Goal: Task Accomplishment & Management: Complete application form

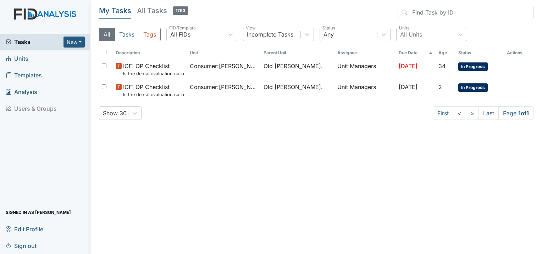
click at [20, 61] on span "Units" at bounding box center [17, 58] width 23 height 11
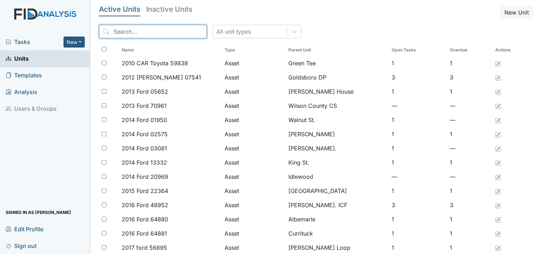
click at [130, 31] on input "search" at bounding box center [153, 31] width 108 height 13
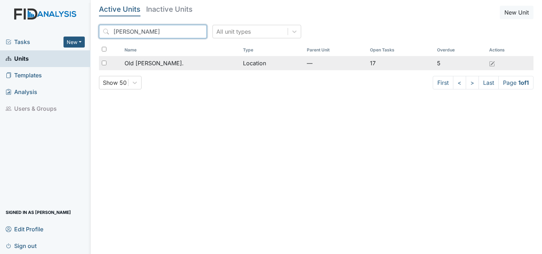
type input "roper"
click at [134, 60] on span "Old [PERSON_NAME]." at bounding box center [153, 63] width 59 height 9
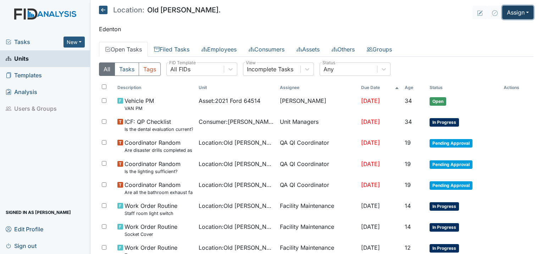
click at [502, 13] on button "Assign" at bounding box center [517, 12] width 31 height 13
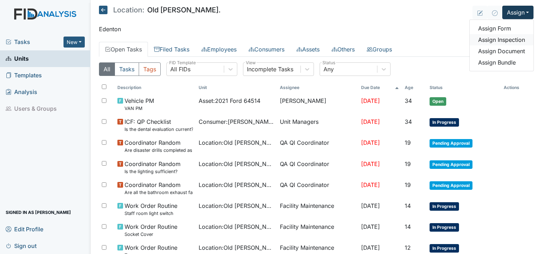
click at [502, 39] on link "Assign Inspection" at bounding box center [501, 39] width 64 height 11
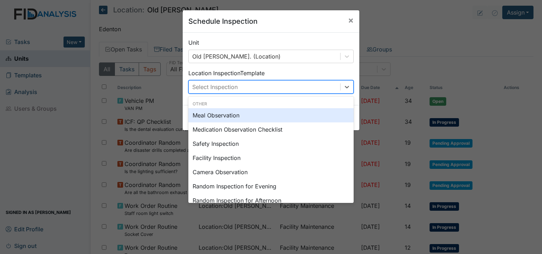
drag, startPoint x: 280, startPoint y: 88, endPoint x: 275, endPoint y: 91, distance: 5.2
click at [279, 88] on div "Select Inspection" at bounding box center [264, 86] width 151 height 13
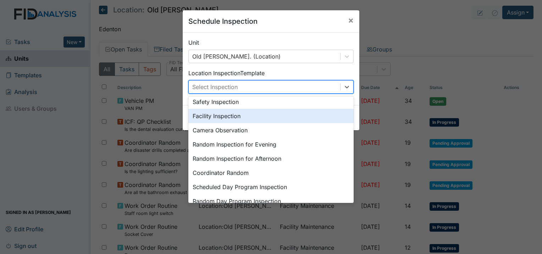
scroll to position [122, 0]
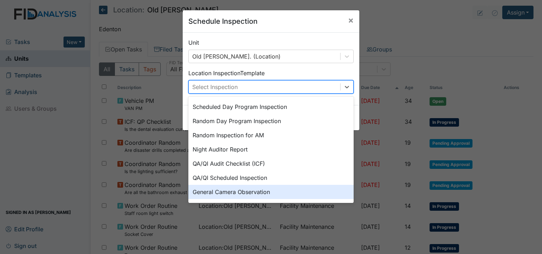
click at [258, 185] on div "General Camera Observation" at bounding box center [270, 192] width 165 height 14
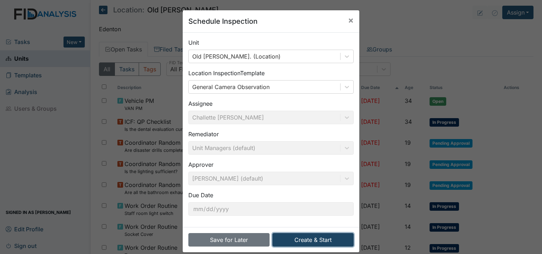
click at [288, 239] on button "Create & Start" at bounding box center [312, 239] width 81 height 13
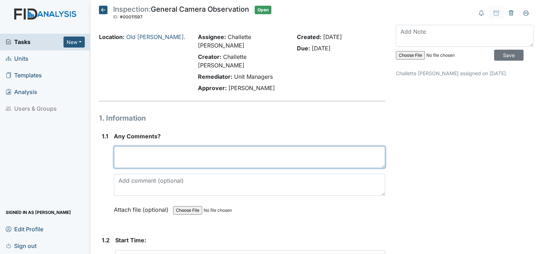
click at [149, 146] on textarea at bounding box center [249, 157] width 271 height 22
type textarea "n"
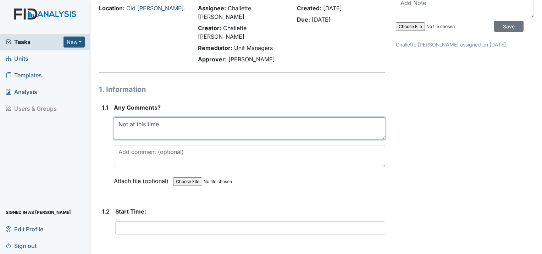
scroll to position [106, 0]
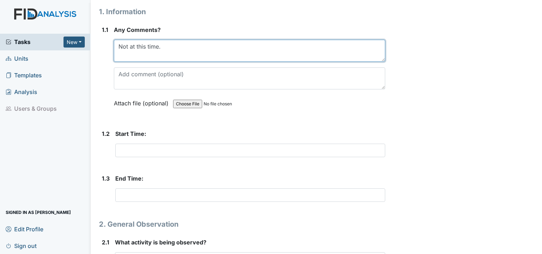
type textarea "Not at this time."
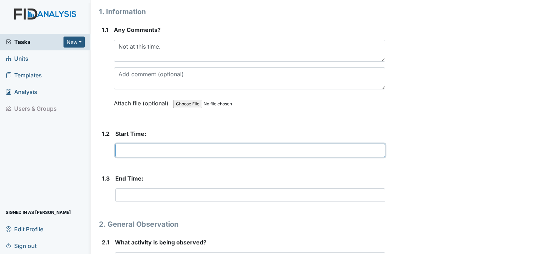
click at [150, 144] on input "text" at bounding box center [250, 150] width 270 height 13
type input "6:15"
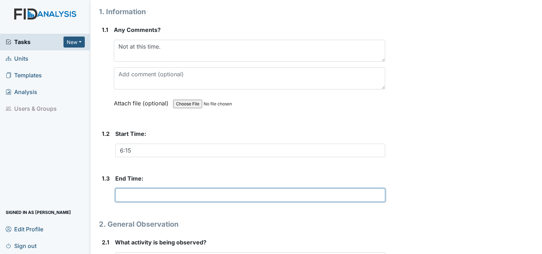
click at [134, 188] on input "text" at bounding box center [250, 194] width 270 height 13
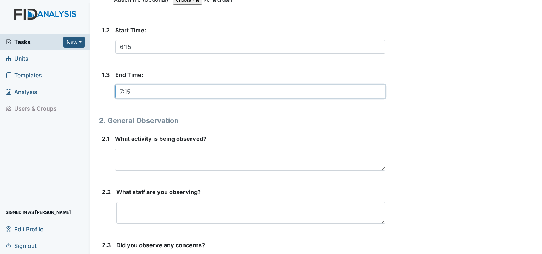
scroll to position [213, 0]
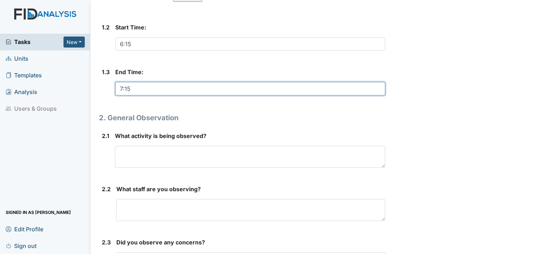
type input "7:15"
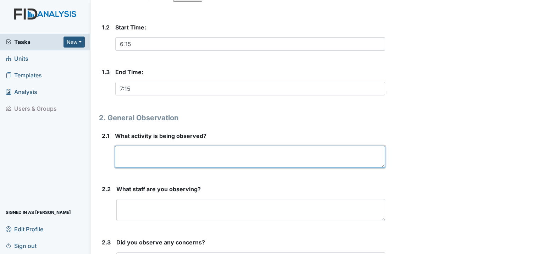
click at [151, 146] on textarea at bounding box center [250, 157] width 270 height 22
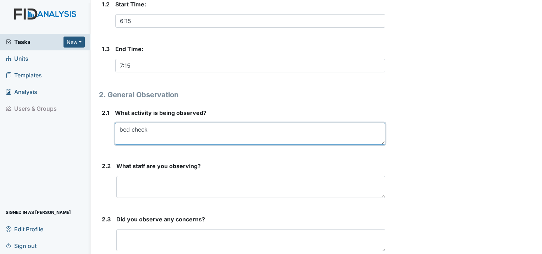
scroll to position [248, 0]
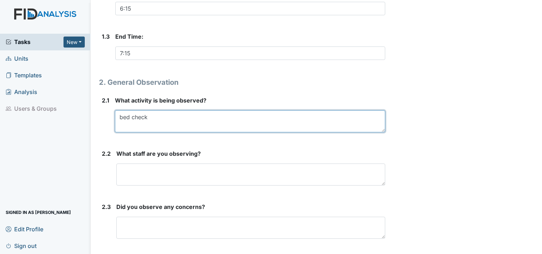
type textarea "bed check"
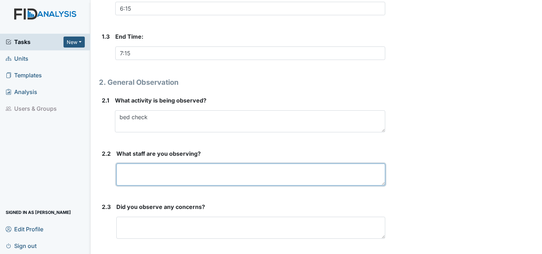
click at [180, 163] on textarea at bounding box center [250, 174] width 269 height 22
type textarea "Cynthis"
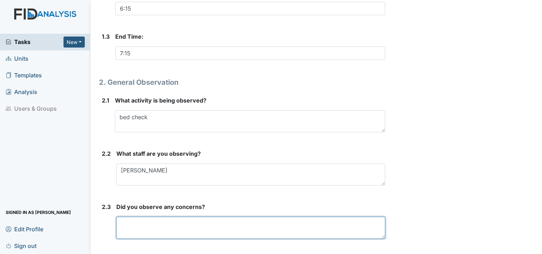
click at [132, 217] on textarea at bounding box center [250, 228] width 269 height 22
type textarea "no concerns at this time."
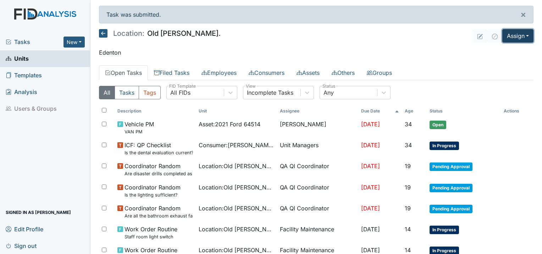
click at [520, 39] on button "Assign" at bounding box center [517, 35] width 31 height 13
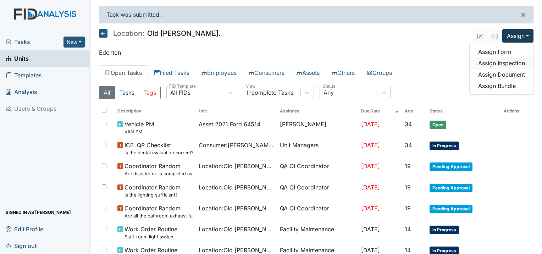
click at [492, 65] on link "Assign Inspection" at bounding box center [501, 62] width 64 height 11
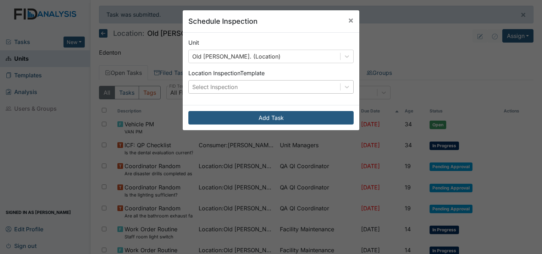
click at [247, 87] on div "Select Inspection" at bounding box center [264, 86] width 151 height 13
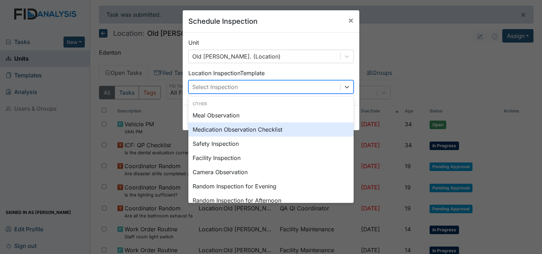
click at [233, 125] on div "Medication Observation Checklist" at bounding box center [270, 129] width 165 height 14
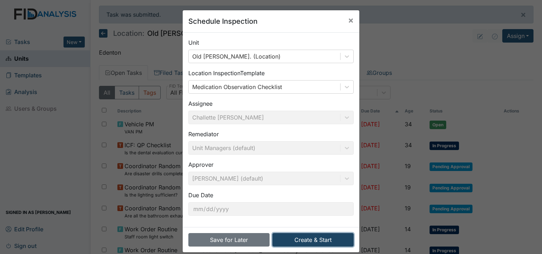
click at [312, 238] on button "Create & Start" at bounding box center [312, 239] width 81 height 13
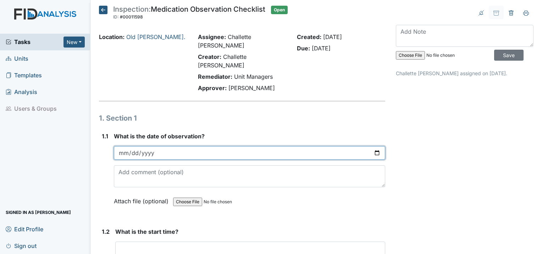
click at [126, 146] on input "date" at bounding box center [249, 152] width 271 height 13
type input "2025-09-23"
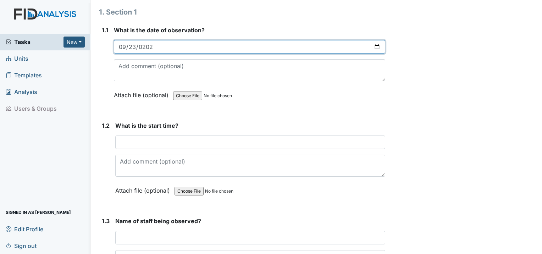
scroll to position [106, 0]
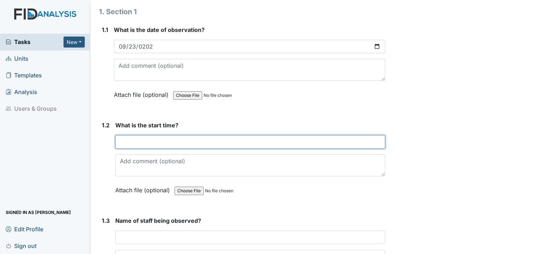
click at [141, 135] on input "text" at bounding box center [250, 141] width 270 height 13
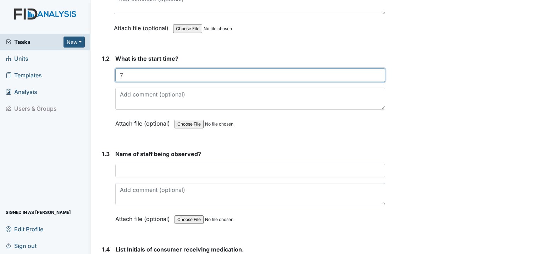
scroll to position [177, 0]
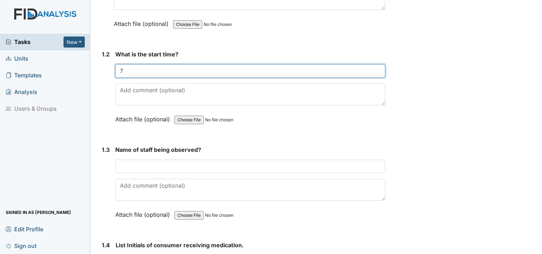
type input "7"
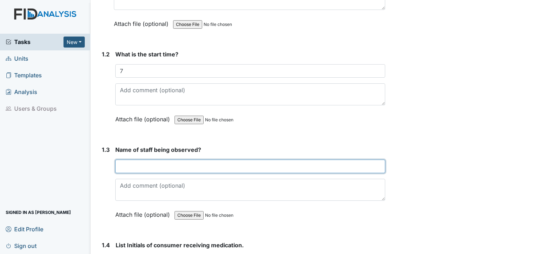
click at [137, 160] on input "text" at bounding box center [250, 166] width 270 height 13
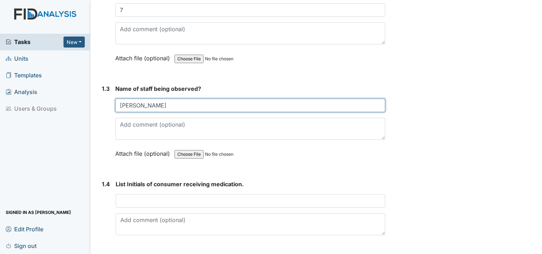
scroll to position [248, 0]
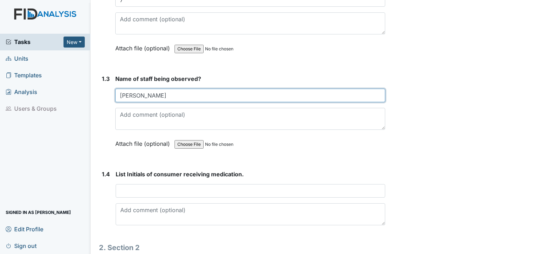
type input "[PERSON_NAME]"
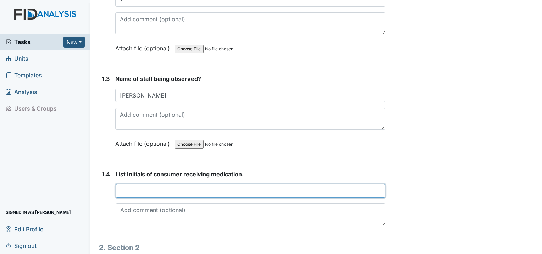
click at [125, 184] on input "text" at bounding box center [250, 190] width 269 height 13
click at [152, 184] on input "KV, EO and" at bounding box center [250, 190] width 269 height 13
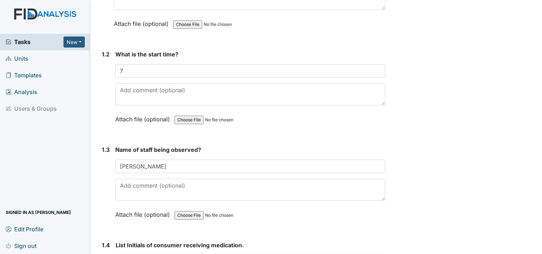
scroll to position [142, 0]
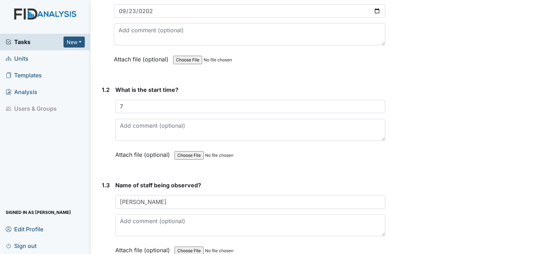
type input "KV, EO and"
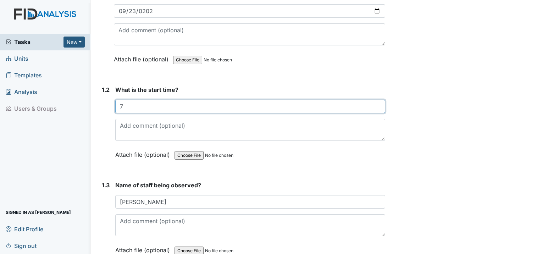
click at [123, 100] on input "7" at bounding box center [250, 106] width 270 height 13
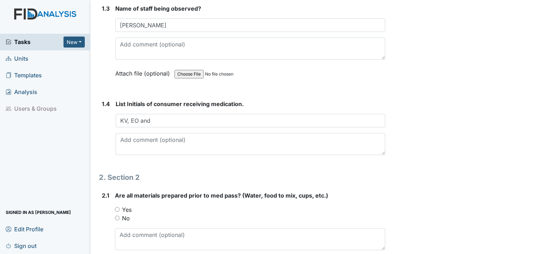
scroll to position [319, 0]
type input "7:05"
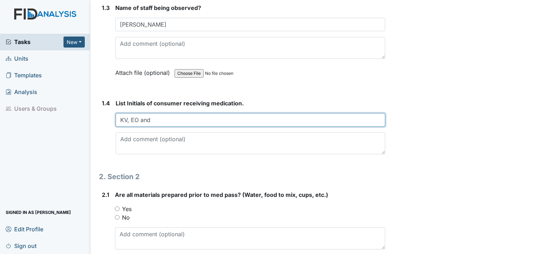
click at [150, 113] on input "KV, EO and" at bounding box center [250, 119] width 269 height 13
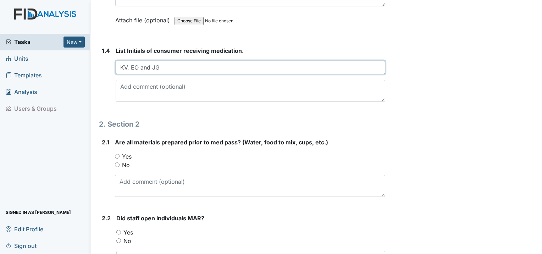
scroll to position [390, 0]
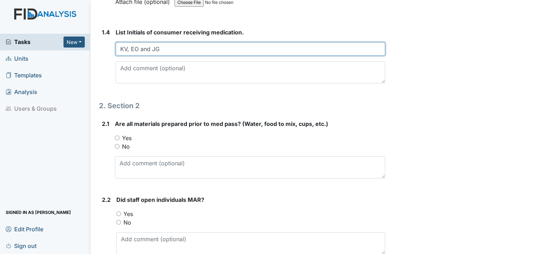
type input "KV, EO and JG"
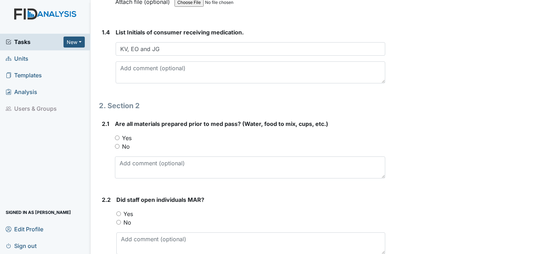
drag, startPoint x: 113, startPoint y: 118, endPoint x: 118, endPoint y: 119, distance: 4.3
click at [115, 119] on div "2.1 Are all materials prepared prior to med pass? (Water, food to mix, cups, et…" at bounding box center [242, 151] width 286 height 65
click at [118, 135] on input "Yes" at bounding box center [117, 137] width 5 height 5
radio input "true"
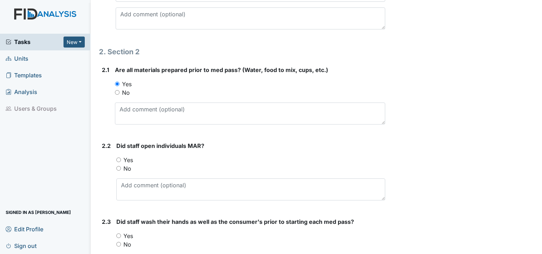
scroll to position [461, 0]
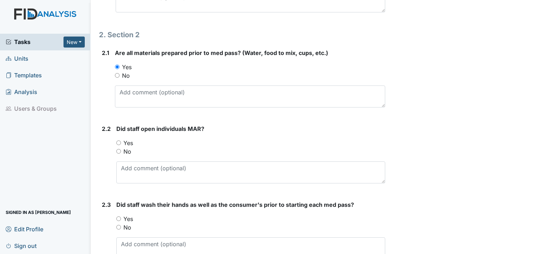
click at [122, 139] on div "Yes" at bounding box center [250, 143] width 269 height 9
click at [119, 140] on input "Yes" at bounding box center [118, 142] width 5 height 5
radio input "true"
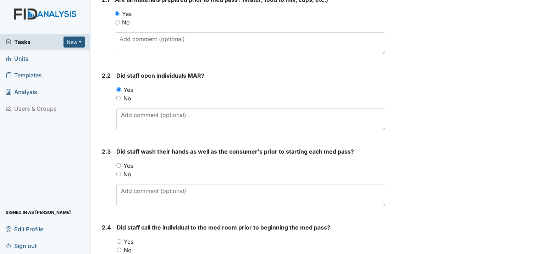
scroll to position [532, 0]
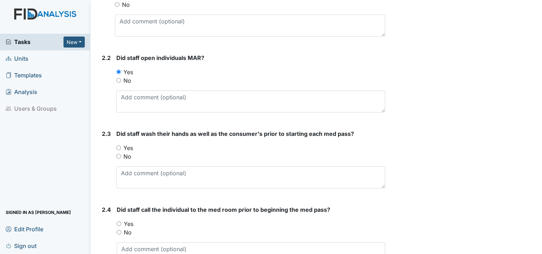
click at [118, 145] on input "Yes" at bounding box center [118, 147] width 5 height 5
radio input "true"
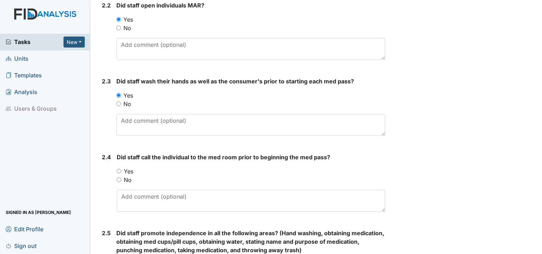
scroll to position [603, 0]
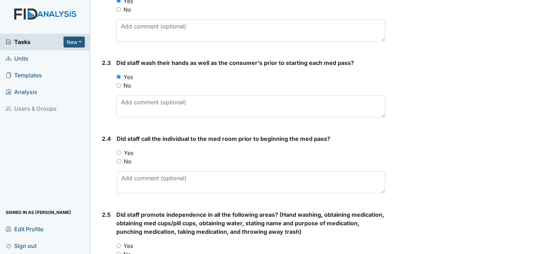
click at [117, 150] on input "Yes" at bounding box center [119, 152] width 5 height 5
radio input "true"
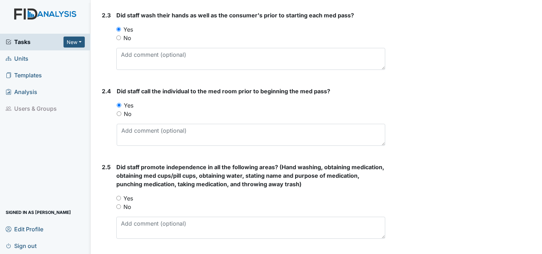
scroll to position [674, 0]
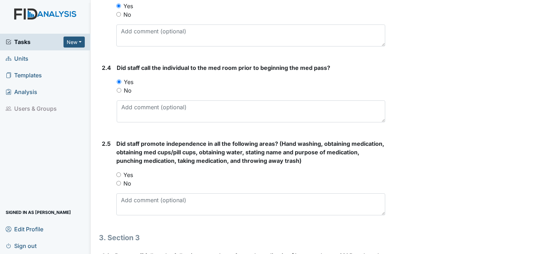
click at [119, 172] on input "Yes" at bounding box center [118, 174] width 5 height 5
radio input "true"
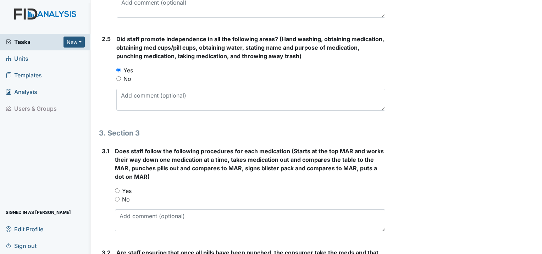
scroll to position [780, 0]
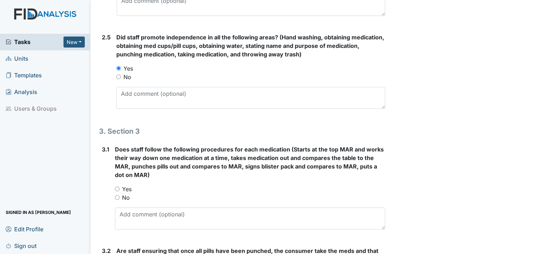
click at [116, 186] on input "Yes" at bounding box center [117, 188] width 5 height 5
radio input "true"
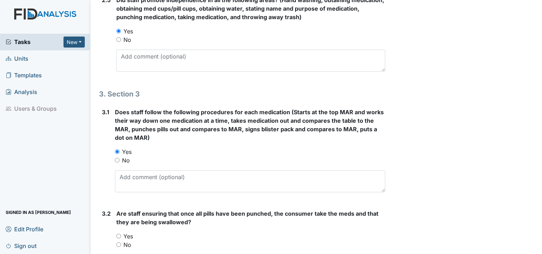
scroll to position [851, 0]
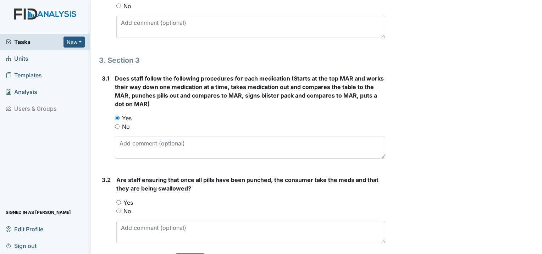
click at [118, 200] on input "Yes" at bounding box center [118, 202] width 5 height 5
radio input "true"
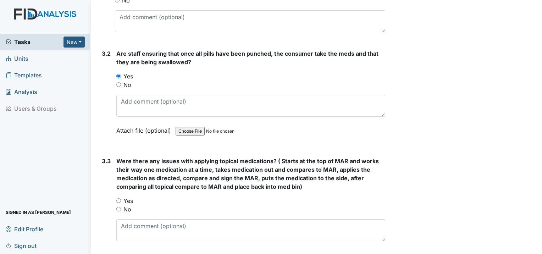
scroll to position [993, 0]
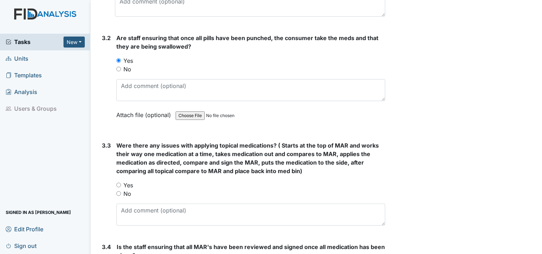
click at [115, 175] on div "3.3 Were there any issues with applying topical medications? ( Starts at the to…" at bounding box center [242, 186] width 286 height 90
click at [118, 191] on input "No" at bounding box center [118, 193] width 5 height 5
radio input "true"
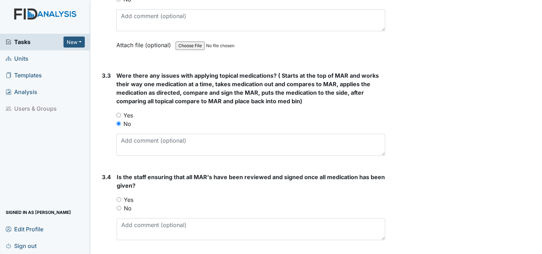
scroll to position [1064, 0]
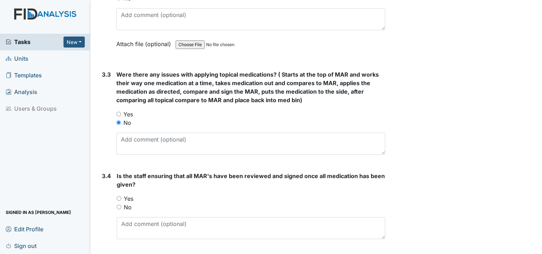
click at [117, 196] on input "Yes" at bounding box center [119, 198] width 5 height 5
radio input "true"
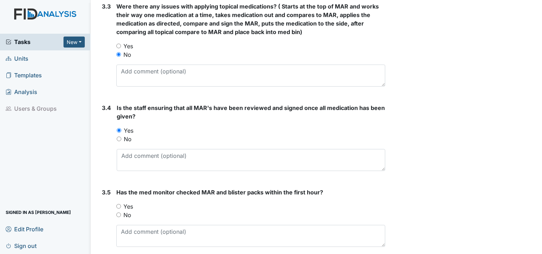
scroll to position [1141, 0]
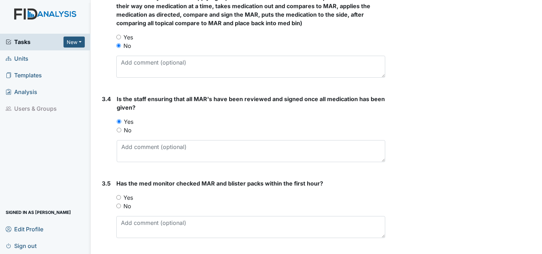
click at [120, 195] on input "Yes" at bounding box center [118, 197] width 5 height 5
radio input "true"
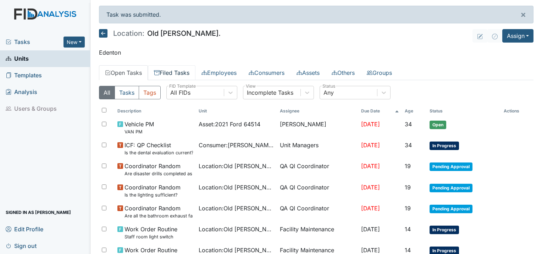
click at [191, 76] on link "Filed Tasks" at bounding box center [172, 72] width 48 height 15
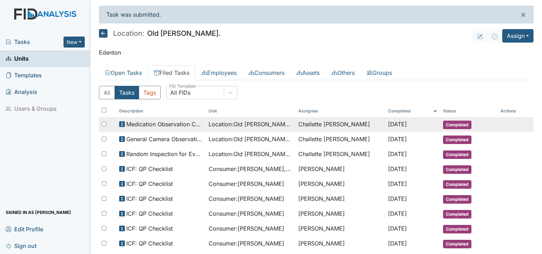
click at [208, 127] on span "Location : Old Roper Rd." at bounding box center [250, 124] width 84 height 9
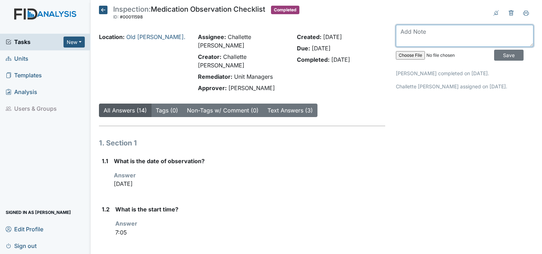
click at [410, 35] on textarea at bounding box center [465, 36] width 138 height 22
type textarea "M"
